Goal: Information Seeking & Learning: Learn about a topic

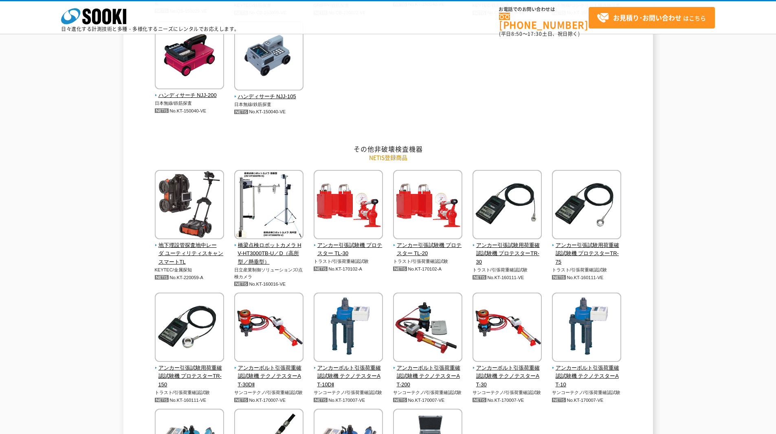
scroll to position [1535, 0]
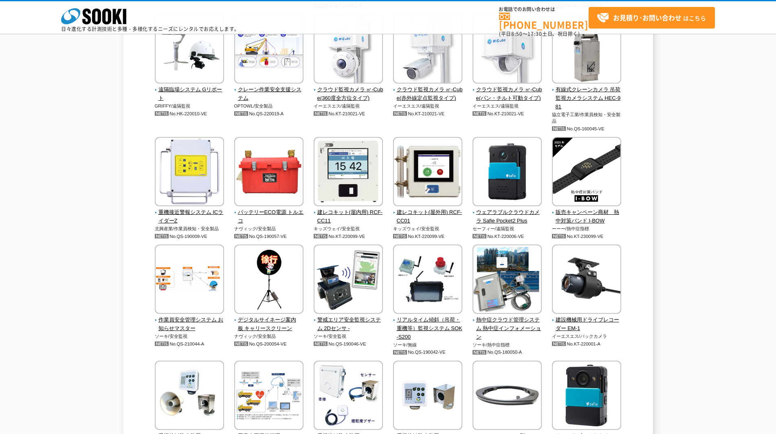
click at [269, 182] on img at bounding box center [268, 172] width 69 height 71
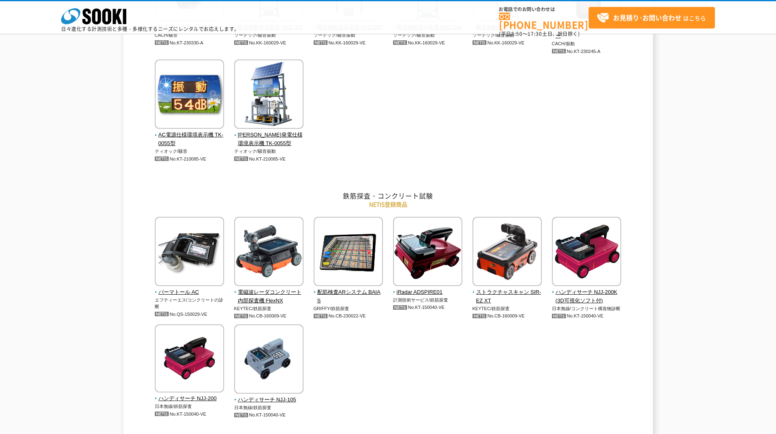
scroll to position [215, 0]
click at [355, 290] on span "配筋検査ARシステム BAIAS" at bounding box center [349, 296] width 70 height 17
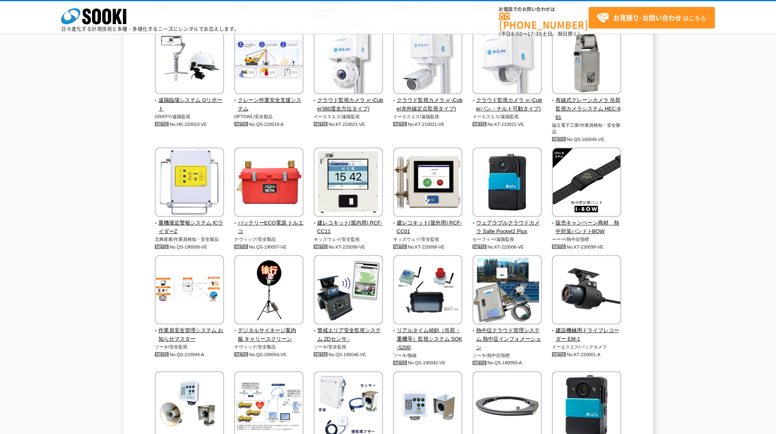
scroll to position [1530, 0]
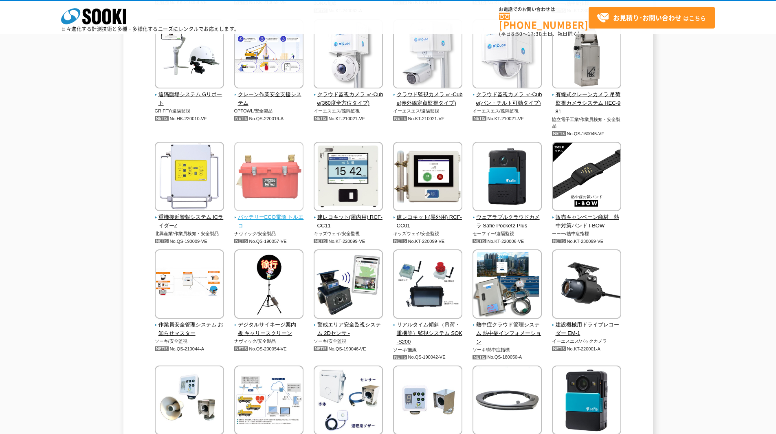
click at [265, 213] on img at bounding box center [268, 177] width 69 height 71
